Goal: Find specific page/section: Find specific page/section

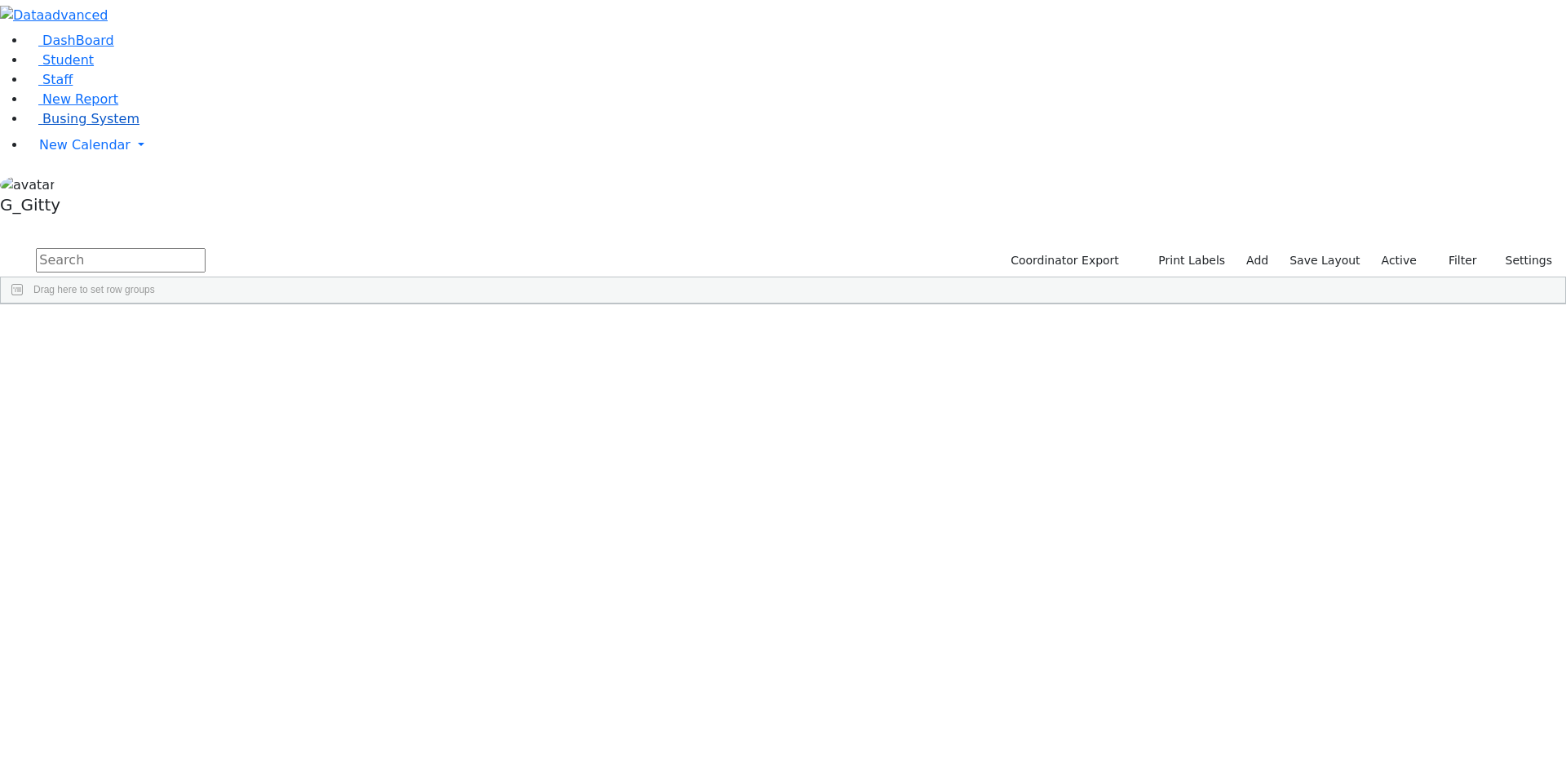
click at [96, 126] on link "Busing System" at bounding box center [82, 118] width 113 height 15
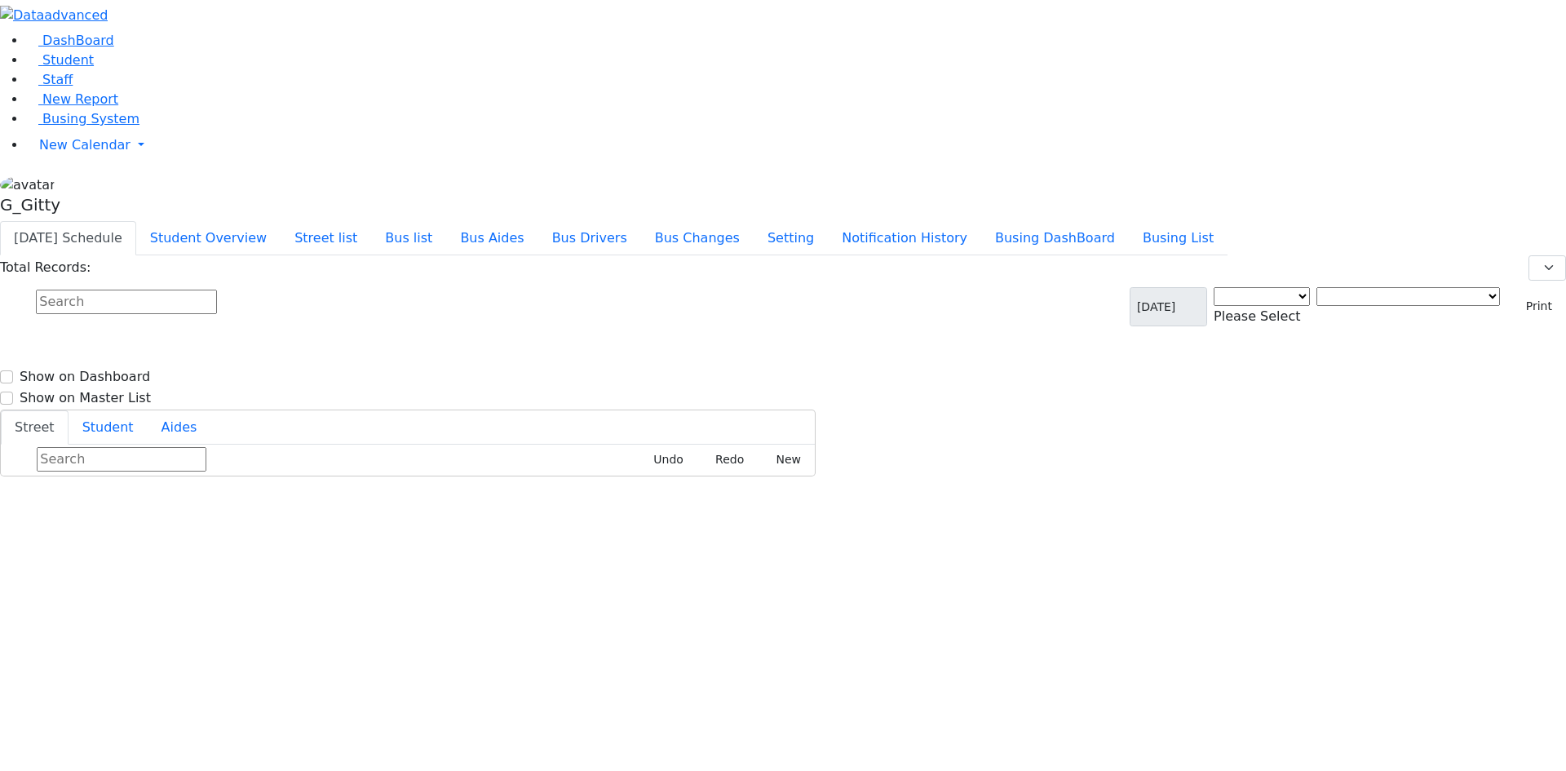
select select "3"
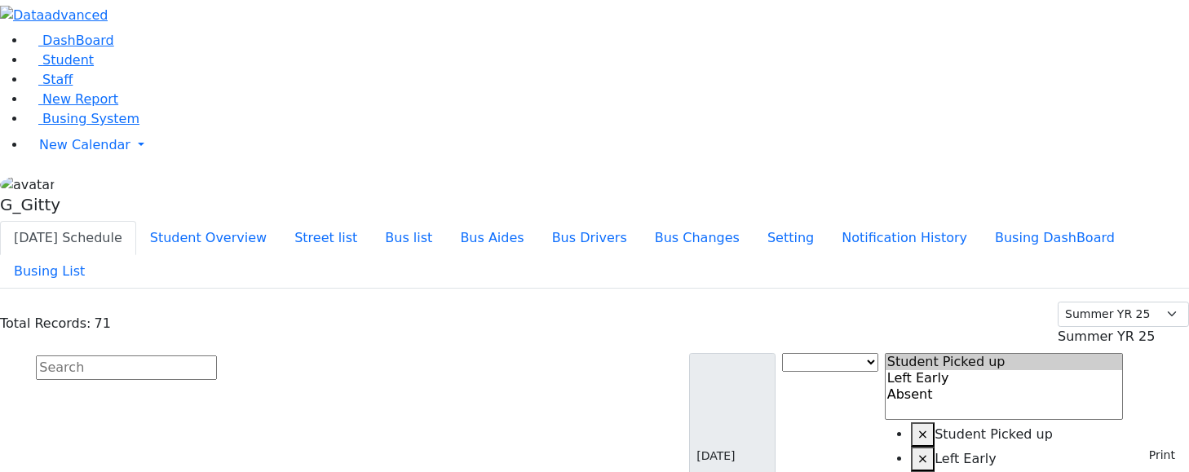
click at [217, 356] on input "text" at bounding box center [126, 368] width 181 height 24
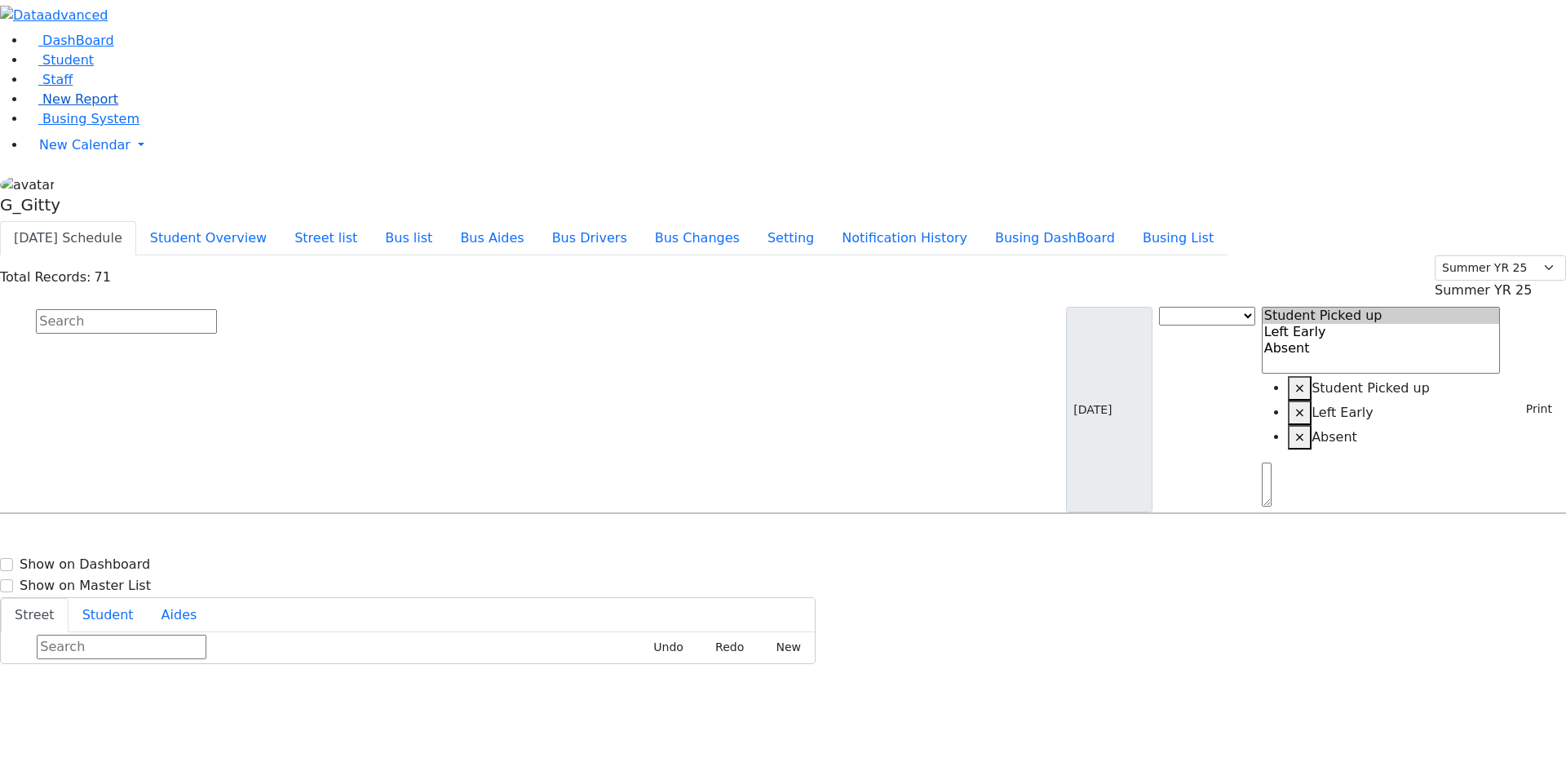
click at [56, 107] on link "New Report" at bounding box center [72, 98] width 92 height 15
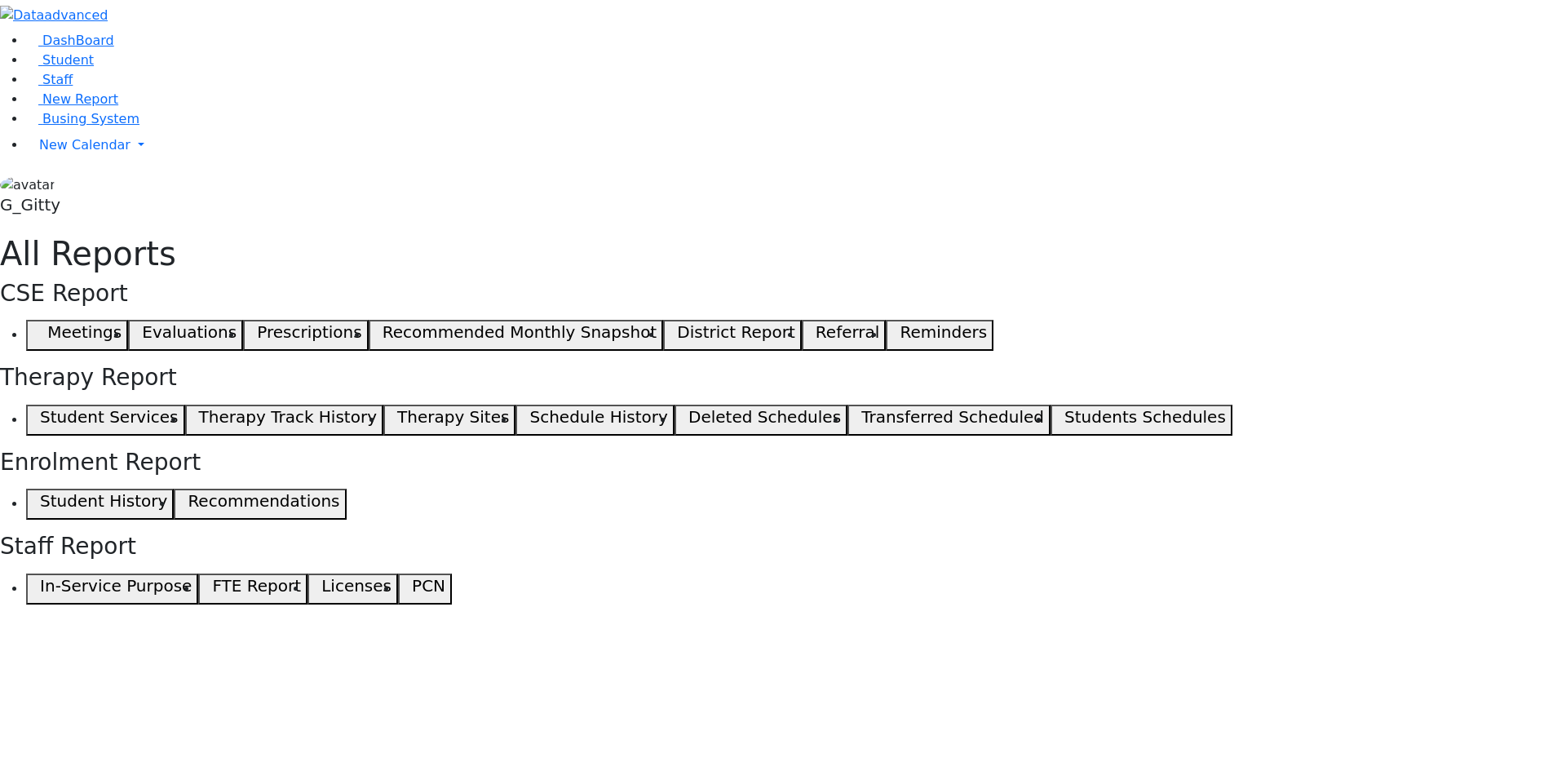
click at [40, 325] on span "button" at bounding box center [36, 335] width 7 height 20
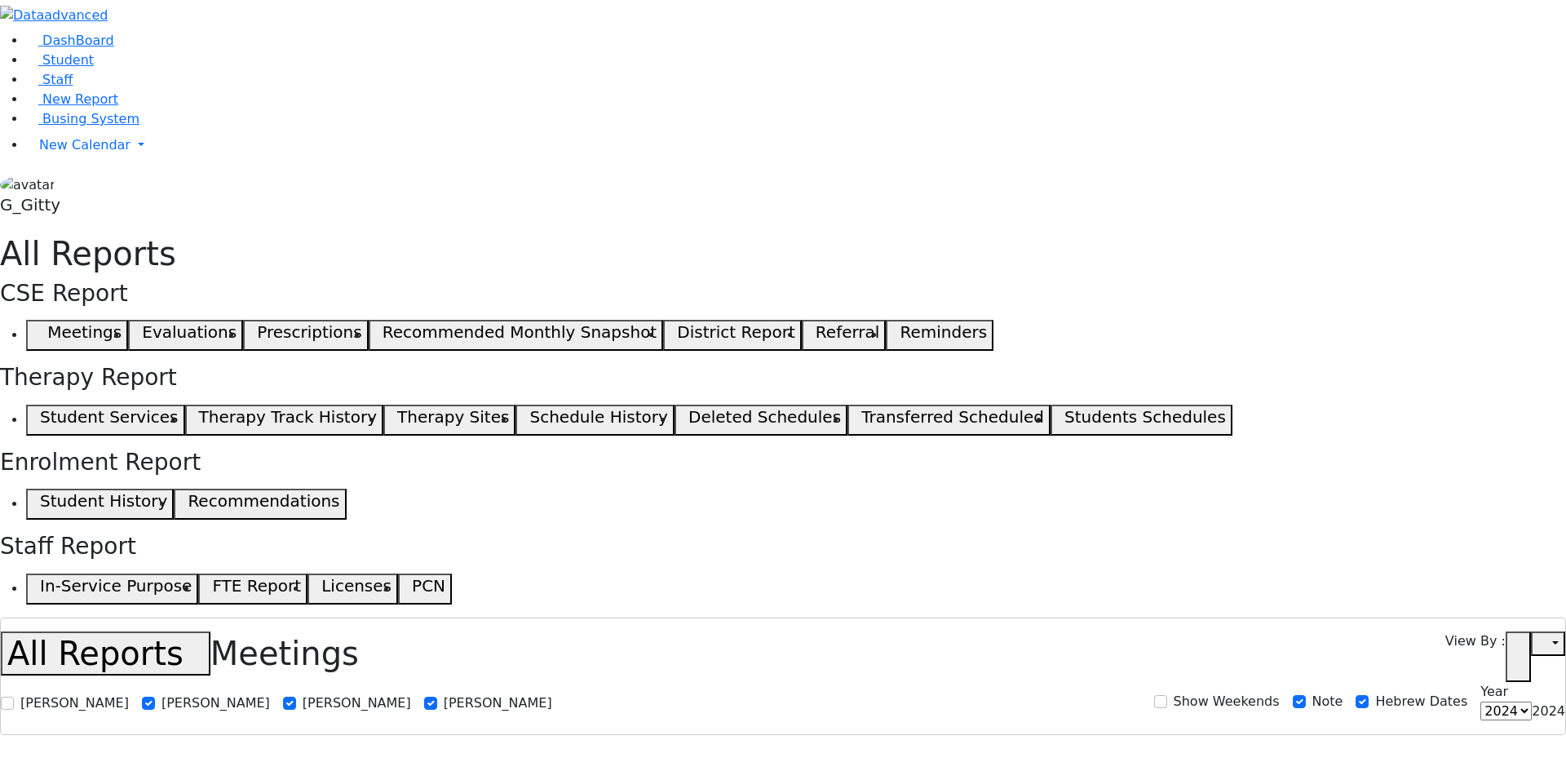
select select
